Goal: Task Accomplishment & Management: Use online tool/utility

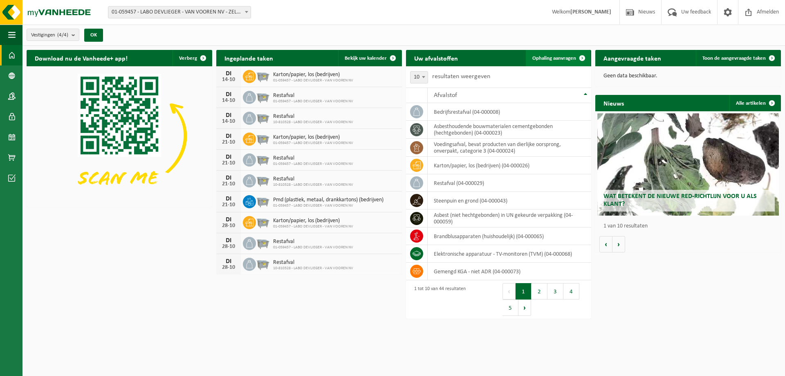
click at [532, 60] on span "Ophaling aanvragen" at bounding box center [554, 58] width 44 height 5
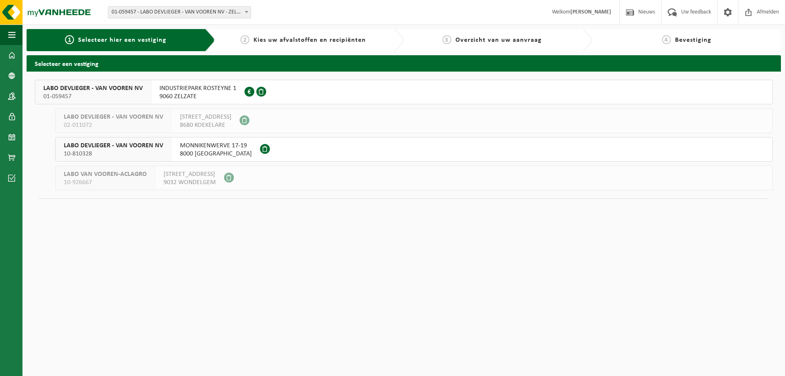
click at [77, 89] on span "LABO DEVLIEGER - VAN VOOREN NV" at bounding box center [92, 88] width 99 height 8
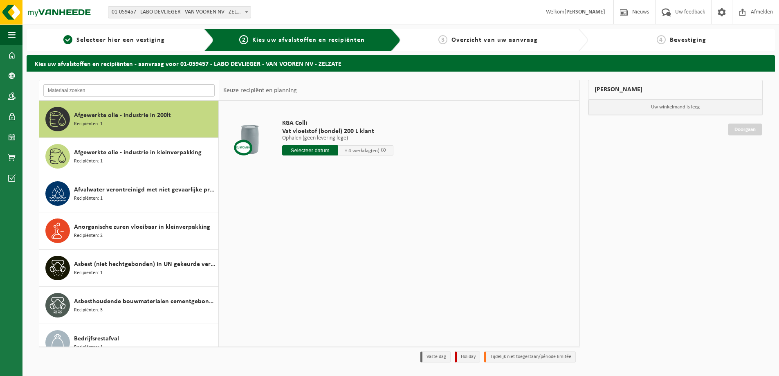
click at [126, 87] on input "text" at bounding box center [128, 90] width 171 height 12
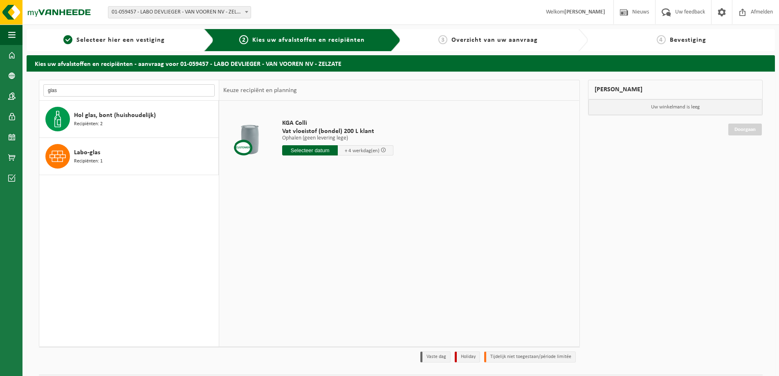
type input "glas"
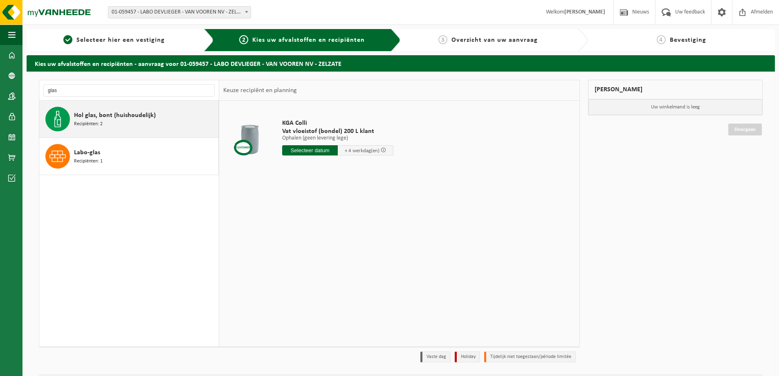
click at [126, 121] on div "Hol glas, bont (huishoudelijk) Recipiënten: 2" at bounding box center [145, 119] width 142 height 25
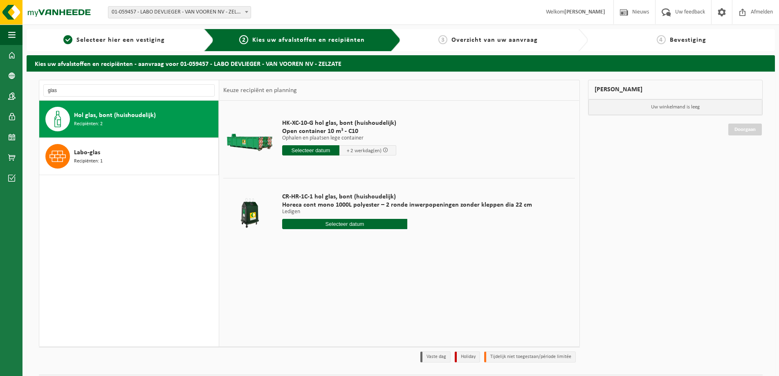
click at [297, 149] on input "text" at bounding box center [310, 150] width 57 height 10
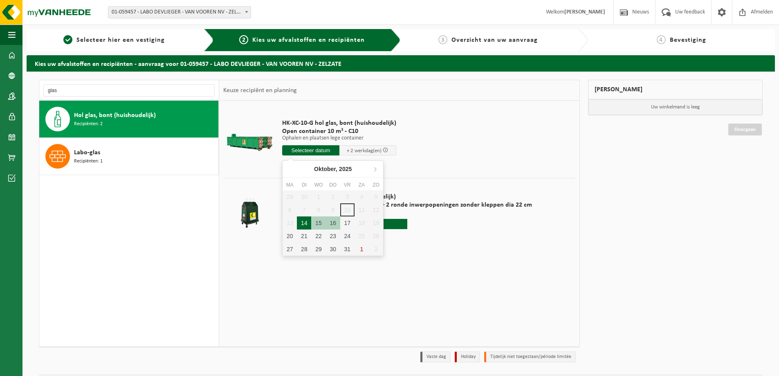
click at [302, 225] on div "14" at bounding box center [304, 222] width 14 height 13
type input "Van 2025-10-14"
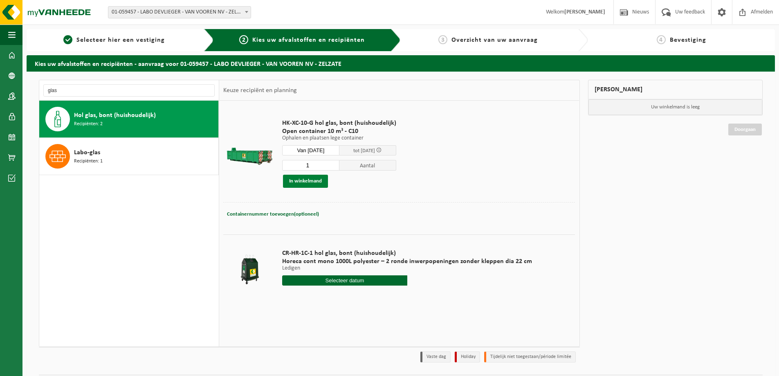
click at [321, 184] on button "In winkelmand" at bounding box center [305, 181] width 45 height 13
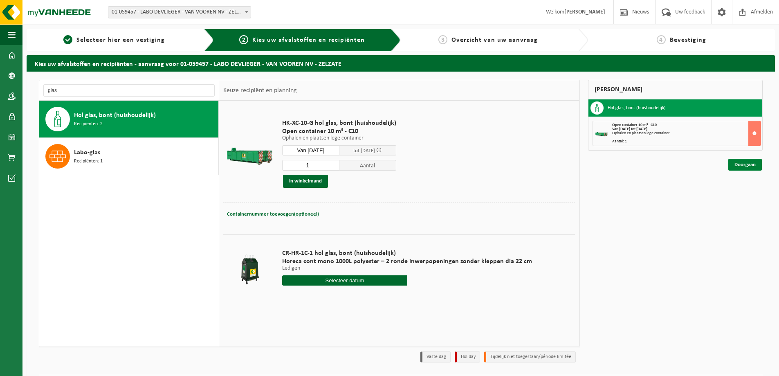
click at [731, 161] on link "Doorgaan" at bounding box center [745, 165] width 34 height 12
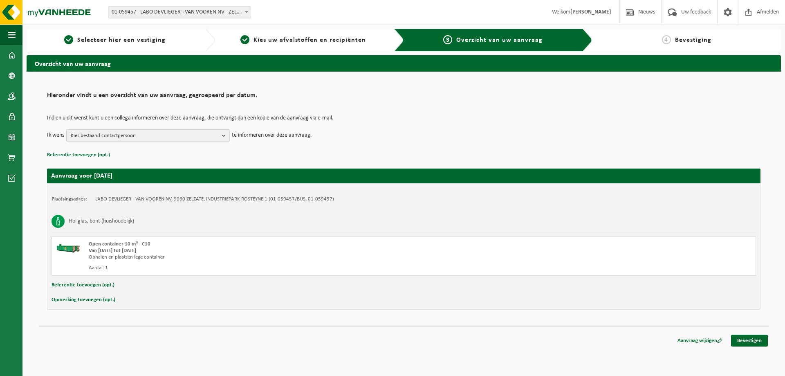
click at [220, 136] on button "Kies bestaand contactpersoon" at bounding box center [148, 135] width 164 height 12
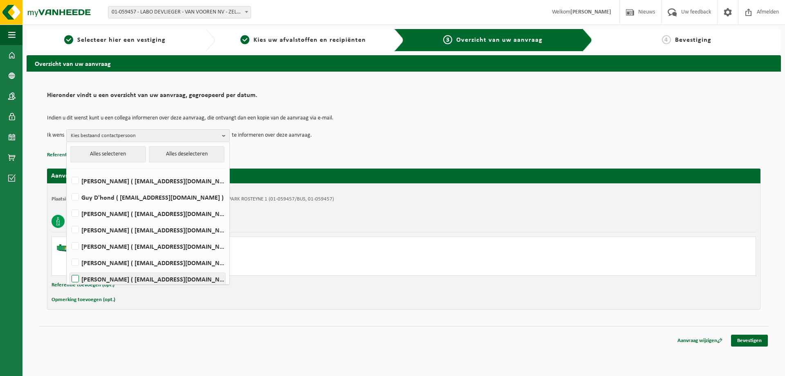
click at [74, 278] on label "Toya Schoenmaekers ( toya.schoenmaekers@groupvanvooren.com )" at bounding box center [147, 279] width 155 height 12
click at [69, 269] on input "Toya Schoenmaekers ( toya.schoenmaekers@groupvanvooren.com )" at bounding box center [68, 268] width 0 height 0
checkbox input "true"
click at [75, 262] on label "Carine Moens ( cmo@groupvanvooren.com )" at bounding box center [147, 262] width 155 height 12
click at [69, 252] on input "Carine Moens ( cmo@groupvanvooren.com )" at bounding box center [68, 252] width 0 height 0
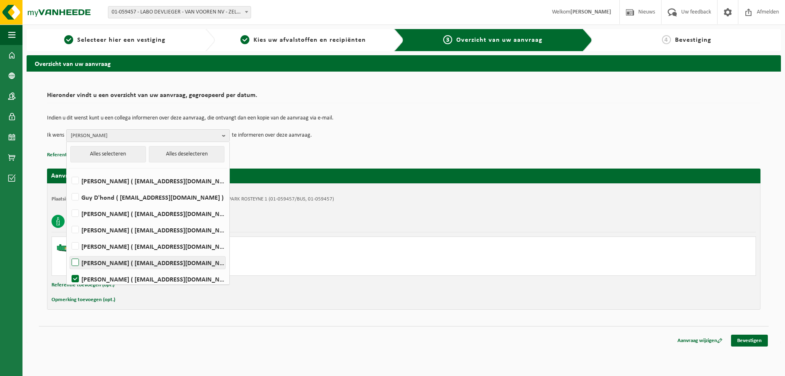
checkbox input "true"
click at [341, 145] on div "Indien u dit wenst kunt u een collega informeren over deze aanvraag, die ontvan…" at bounding box center [403, 128] width 713 height 43
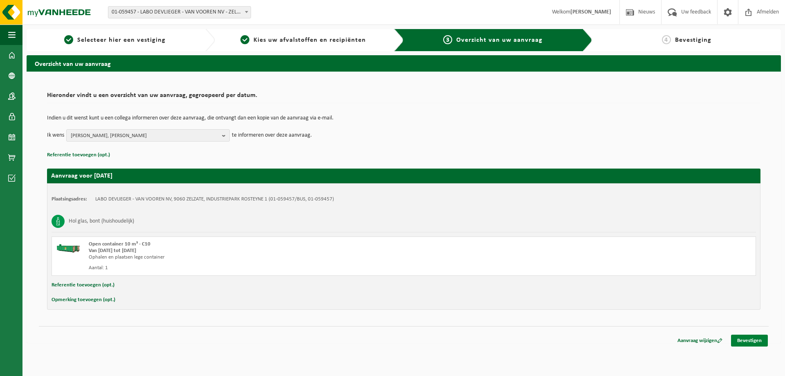
click at [748, 341] on link "Bevestigen" at bounding box center [749, 340] width 37 height 12
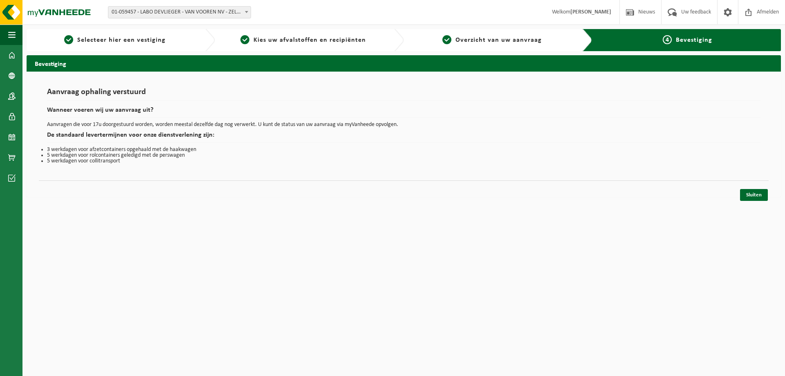
click at [741, 186] on div "Sluiten" at bounding box center [404, 184] width 730 height 9
click at [762, 202] on div "Navigatie Nieuws Uw feedback Afmelden Dashboard Bedrijfsgegevens Contactpersone…" at bounding box center [392, 102] width 785 height 205
click at [760, 199] on link "Sluiten" at bounding box center [754, 195] width 28 height 12
